Goal: Navigation & Orientation: Understand site structure

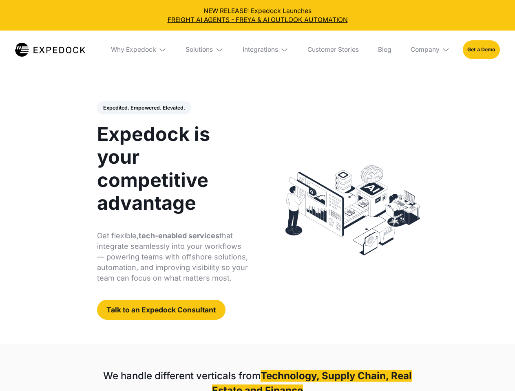
select select
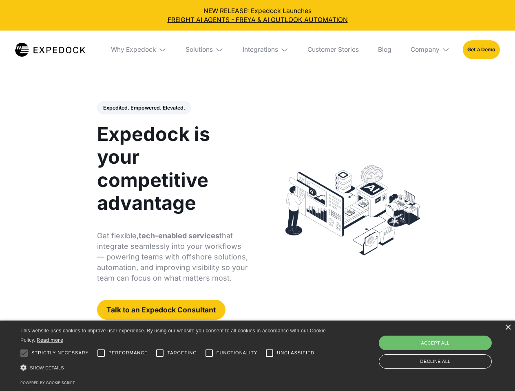
click at [257, 50] on div "Integrations" at bounding box center [260, 50] width 35 height 8
click at [139, 50] on div "Why Expedock" at bounding box center [133, 50] width 45 height 8
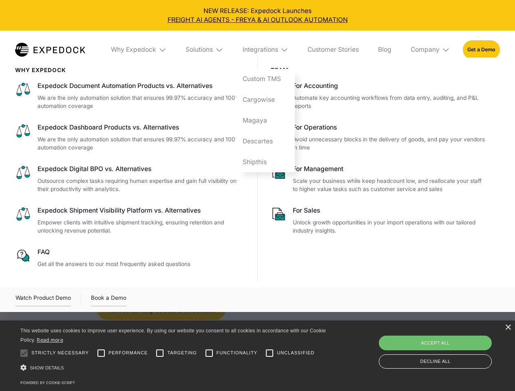
click at [205, 50] on div "Solutions" at bounding box center [199, 50] width 27 height 8
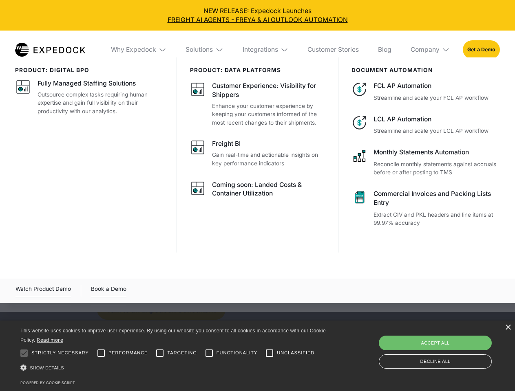
click at [266, 50] on div "Integrations" at bounding box center [260, 50] width 35 height 8
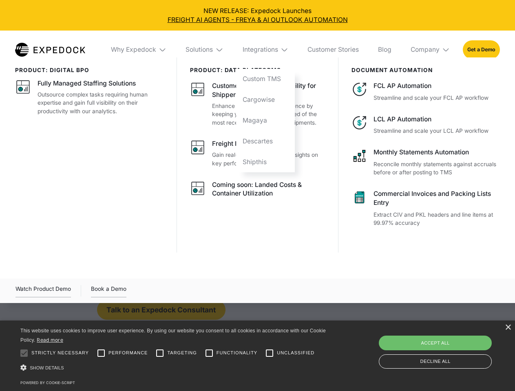
click at [431, 50] on div "Company" at bounding box center [425, 50] width 29 height 8
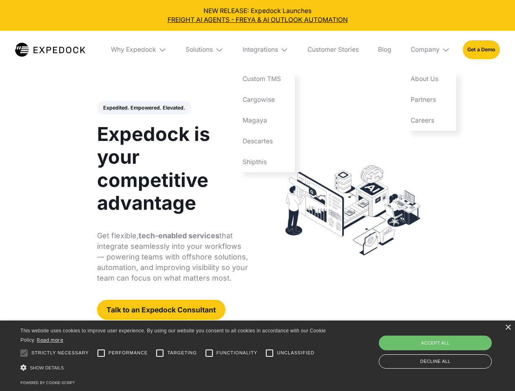
click at [144, 108] on div "Expedited. Empowered. Elevated. Automate Freight Document Extraction at 99.97% …" at bounding box center [172, 210] width 151 height 219
click at [24, 354] on div at bounding box center [24, 353] width 16 height 16
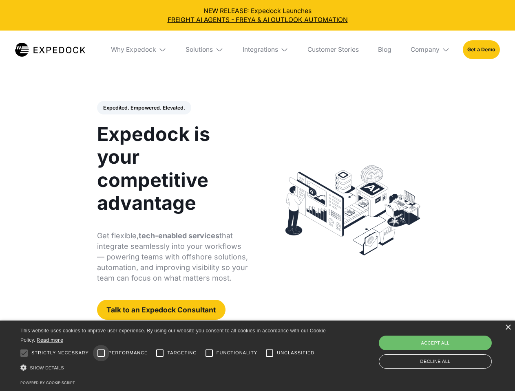
click at [101, 354] on input "Performance" at bounding box center [101, 353] width 16 height 16
checkbox input "true"
click at [160, 354] on input "Targeting" at bounding box center [160, 353] width 16 height 16
checkbox input "true"
click at [209, 354] on input "Functionality" at bounding box center [209, 353] width 16 height 16
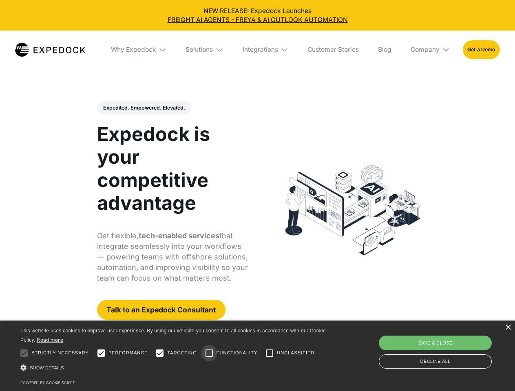
checkbox input "true"
